Goal: Task Accomplishment & Management: Manage account settings

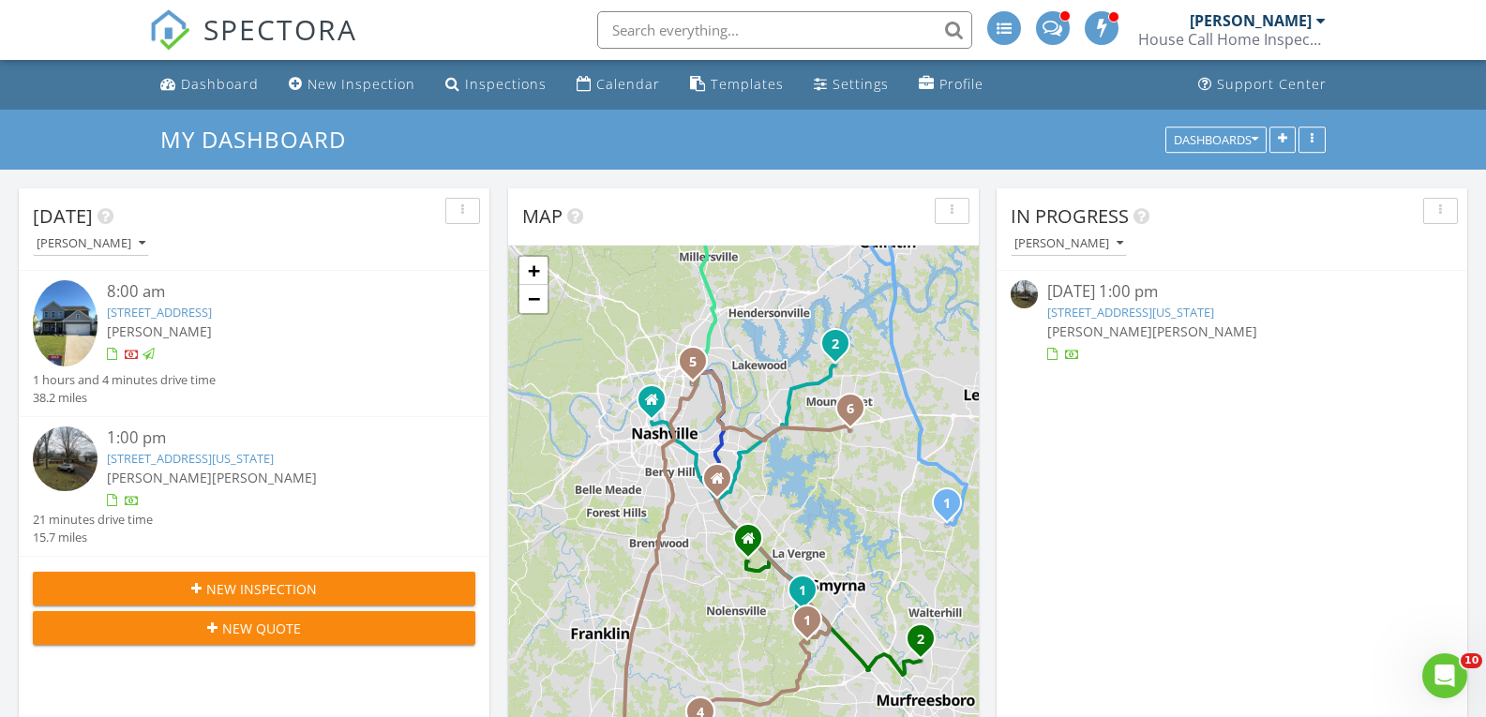
click at [204, 456] on link "906 Virginia Ave , Nashville, TN 37216" at bounding box center [190, 458] width 167 height 17
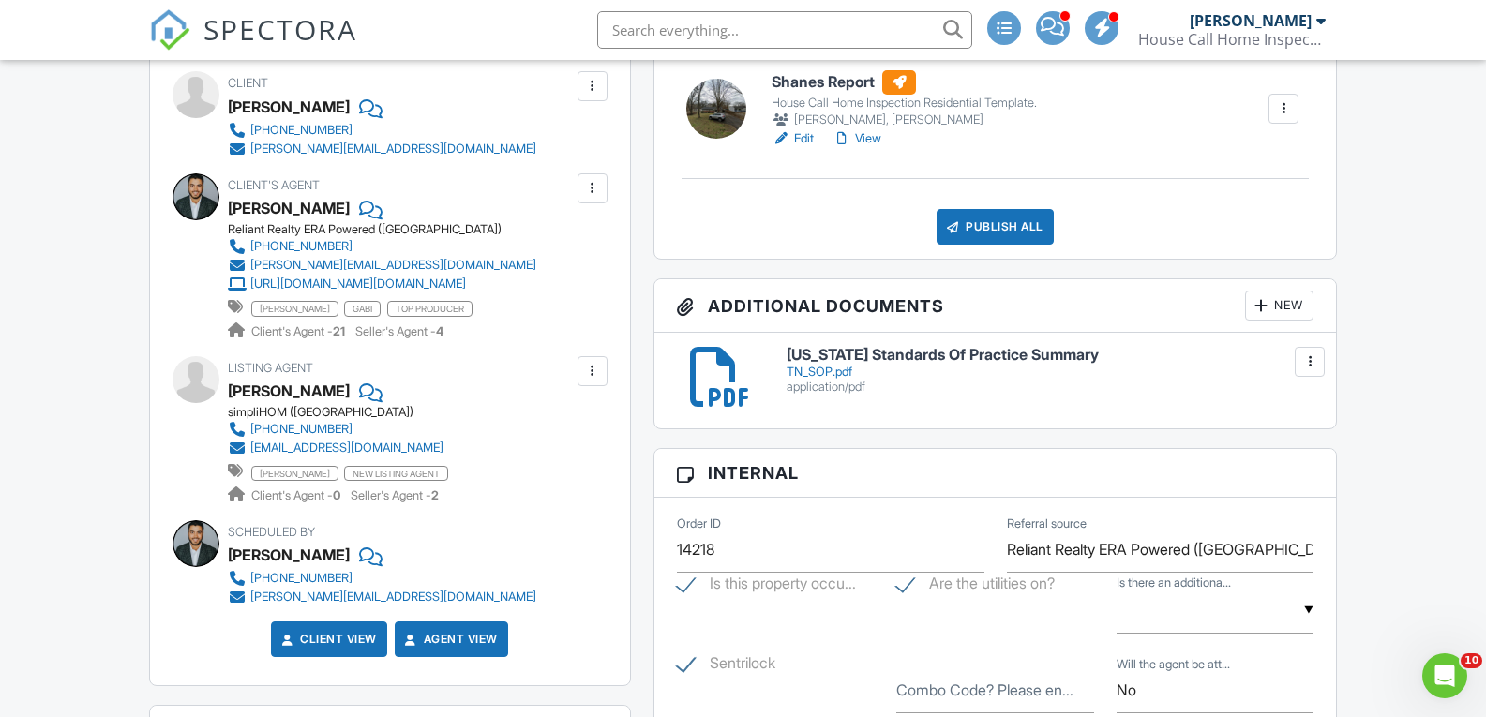
scroll to position [469, 0]
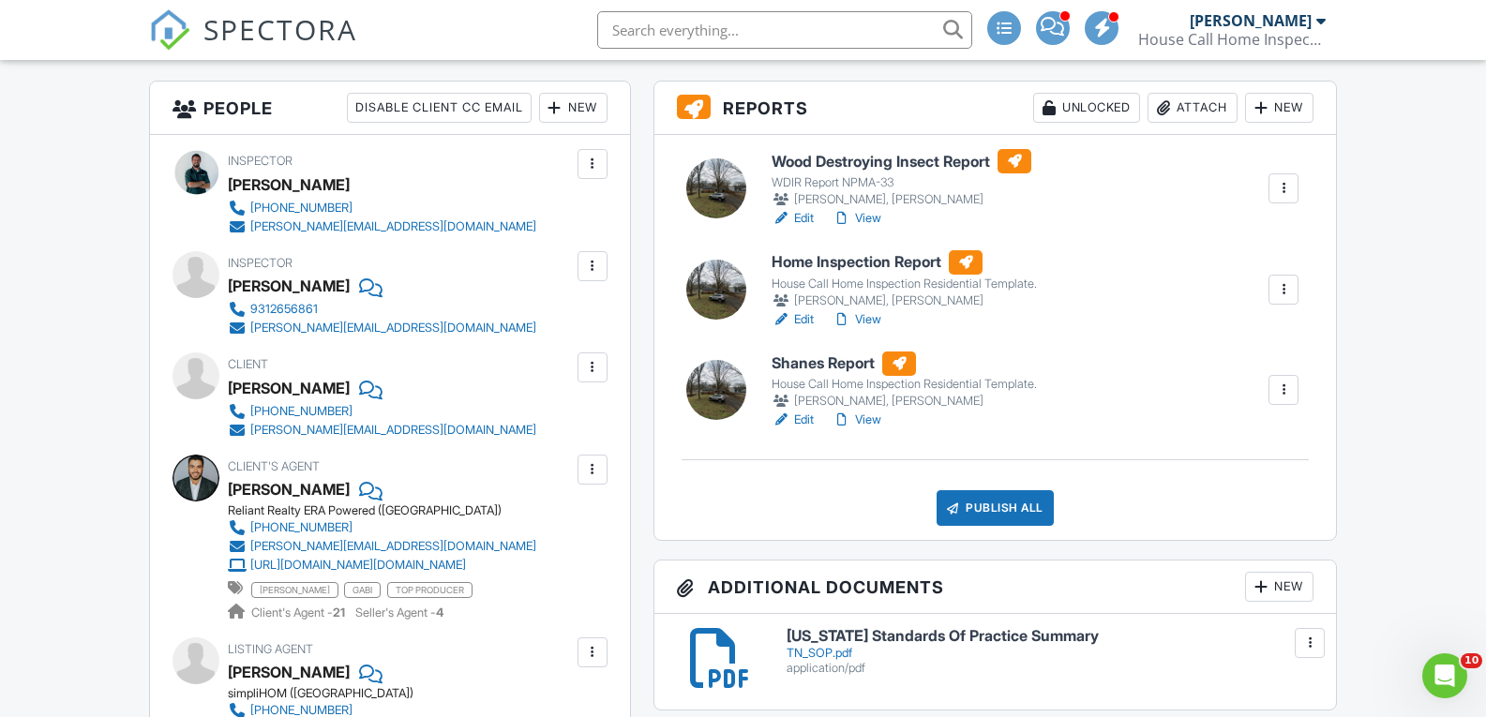
click at [872, 256] on h6 "Home Inspection Report" at bounding box center [903, 262] width 265 height 24
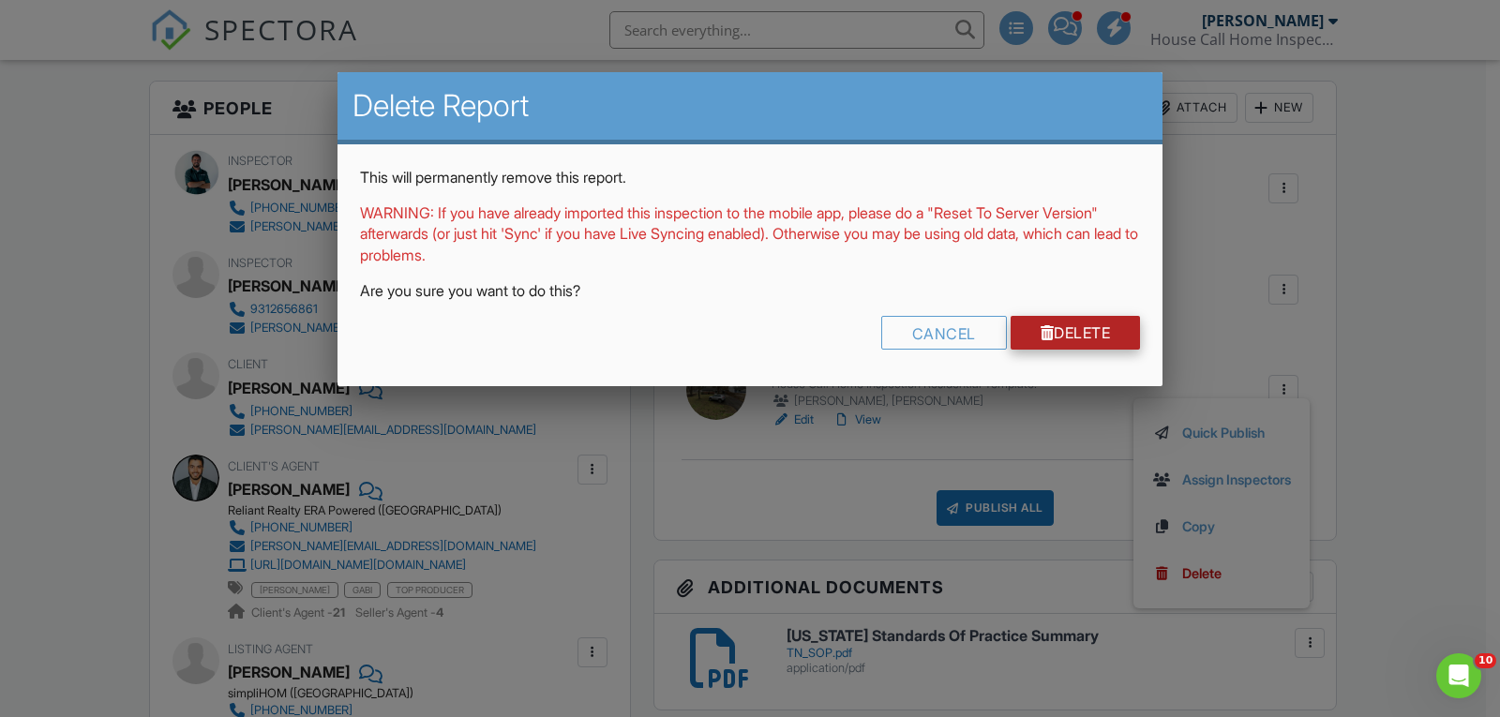
click at [1102, 342] on link "Delete" at bounding box center [1075, 333] width 130 height 34
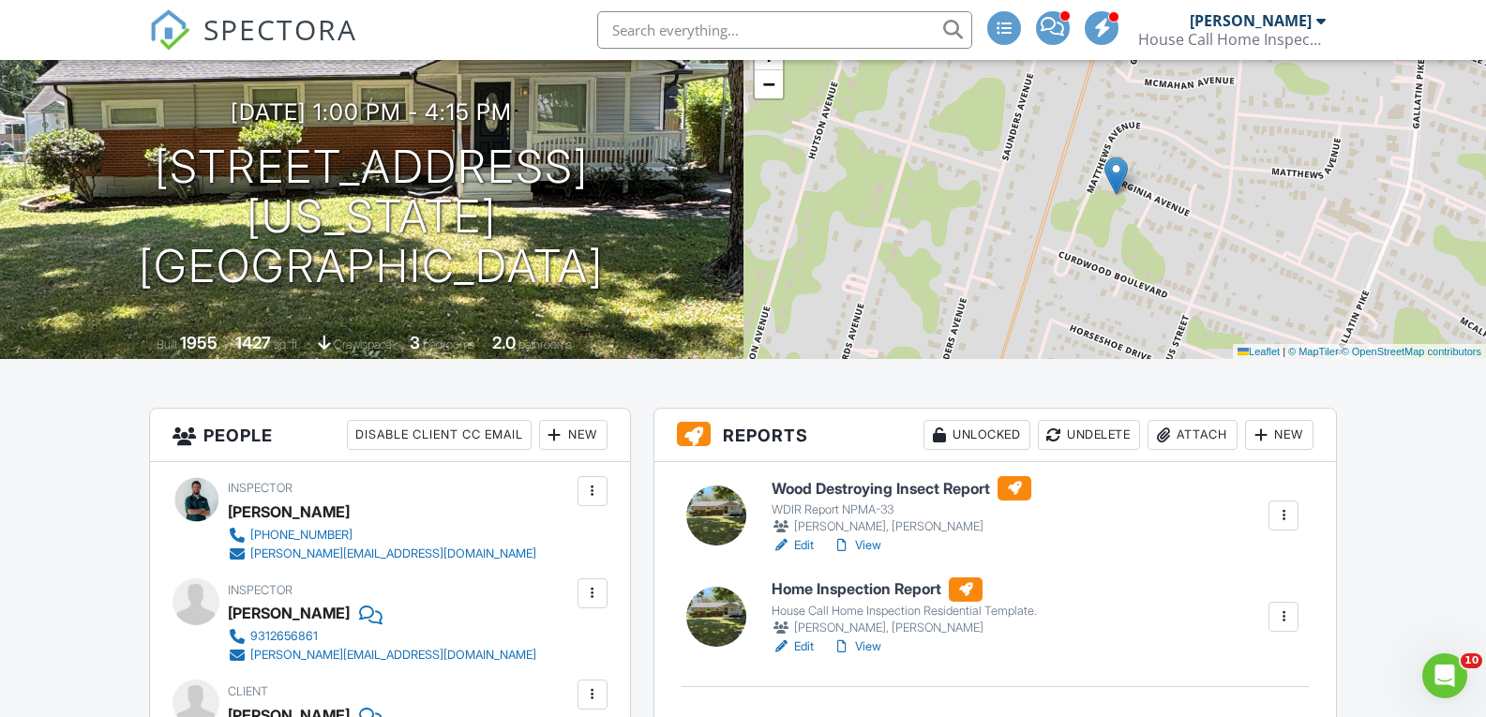
scroll to position [252, 0]
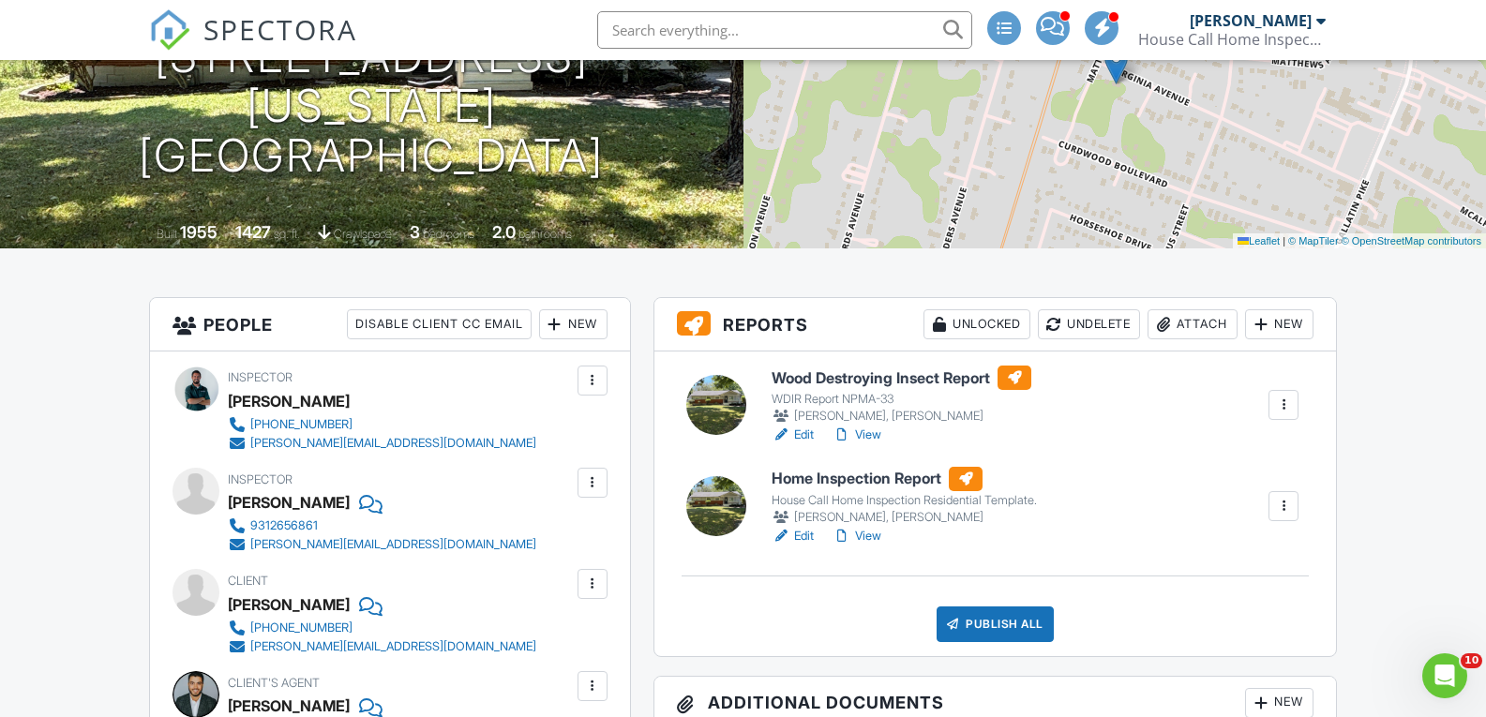
click at [865, 479] on h6 "Home Inspection Report" at bounding box center [903, 479] width 265 height 24
